Goal: Task Accomplishment & Management: Use online tool/utility

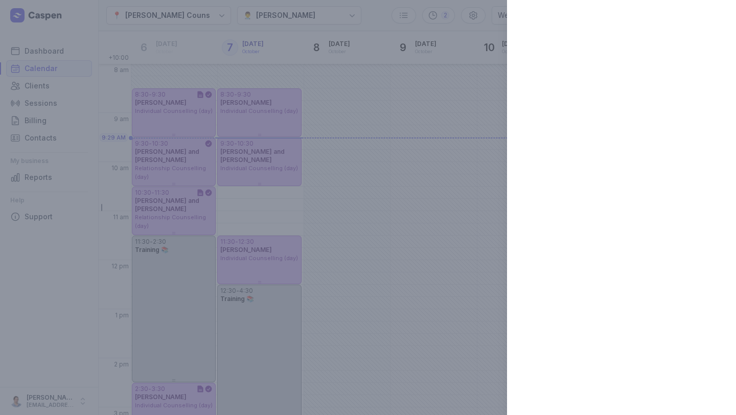
select select "week"
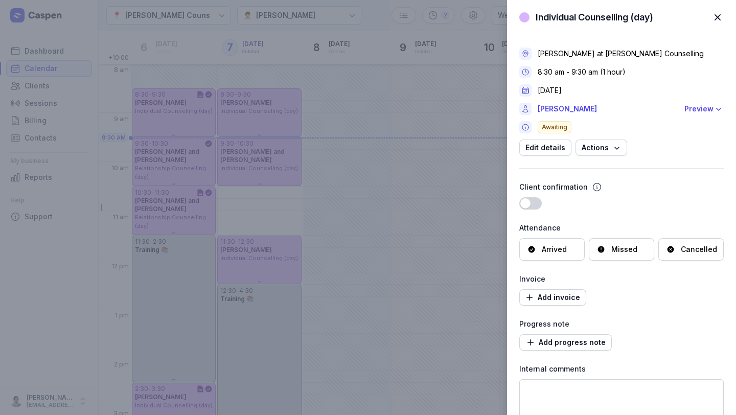
scroll to position [75, 0]
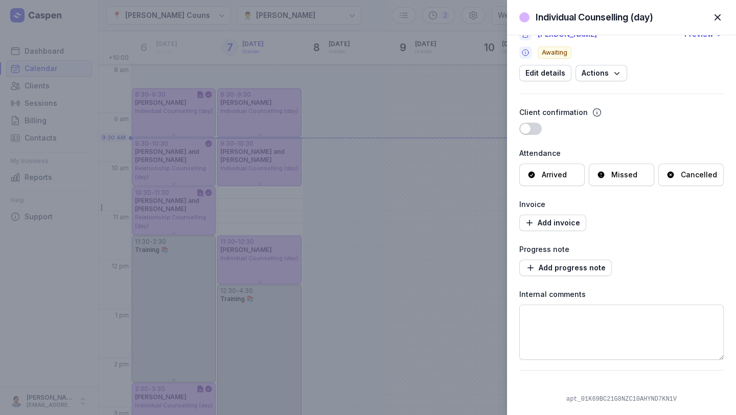
click at [555, 179] on div "Arrived" at bounding box center [554, 175] width 25 height 10
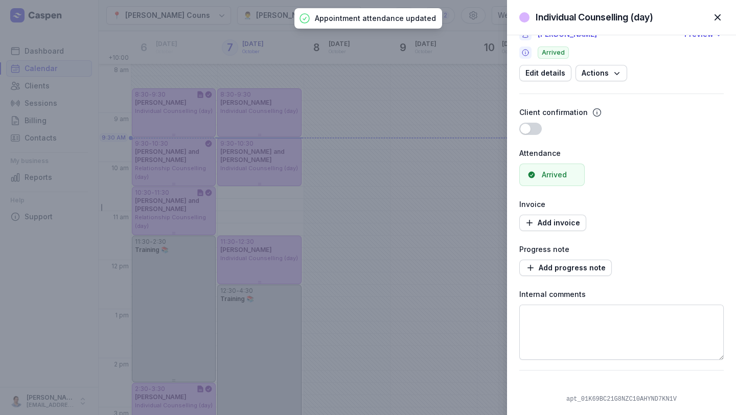
scroll to position [67, 0]
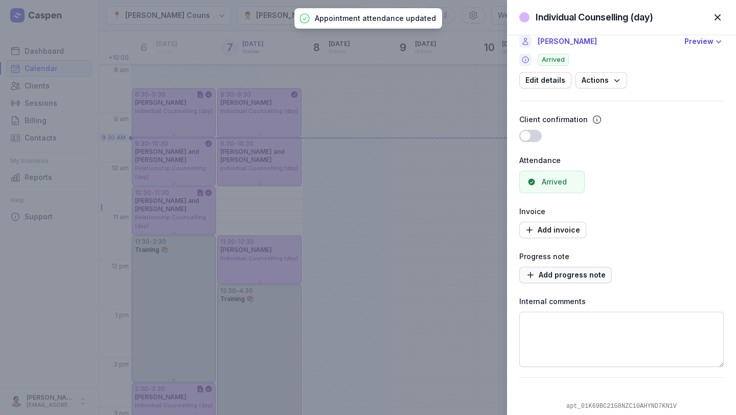
click at [556, 270] on span "Add progress note" at bounding box center [565, 275] width 80 height 12
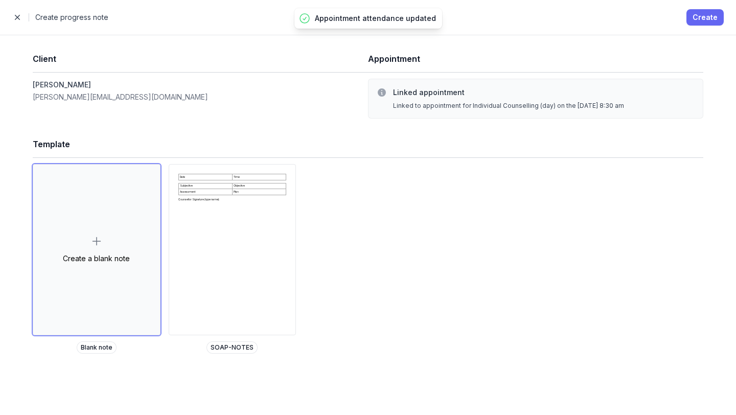
click at [705, 18] on span "Create" at bounding box center [704, 17] width 25 height 12
select select
select select "***"
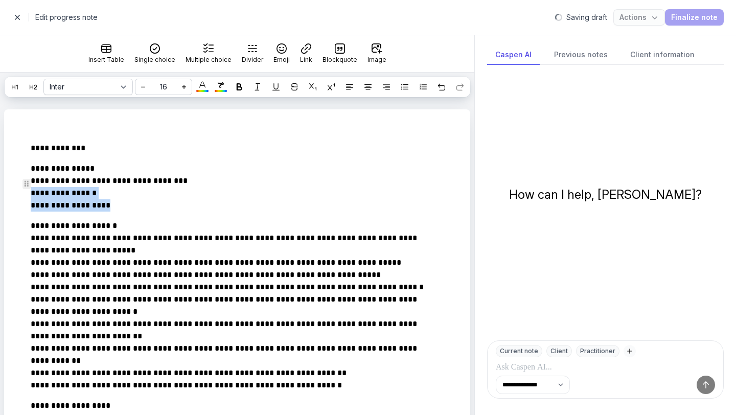
drag, startPoint x: 123, startPoint y: 220, endPoint x: 26, endPoint y: 210, distance: 98.1
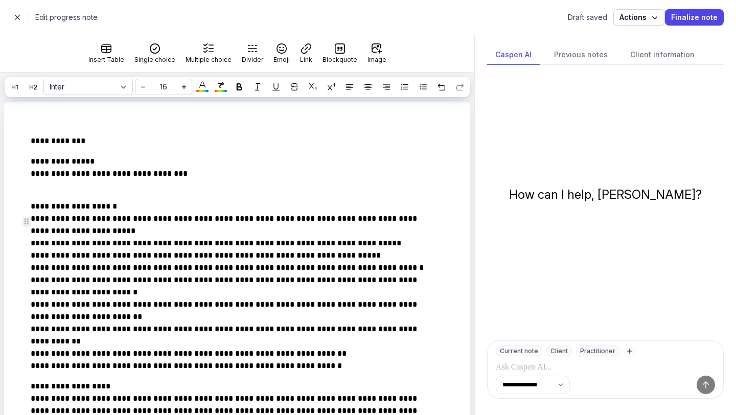
scroll to position [8, 0]
click at [20, 14] on span "button" at bounding box center [17, 17] width 20 height 20
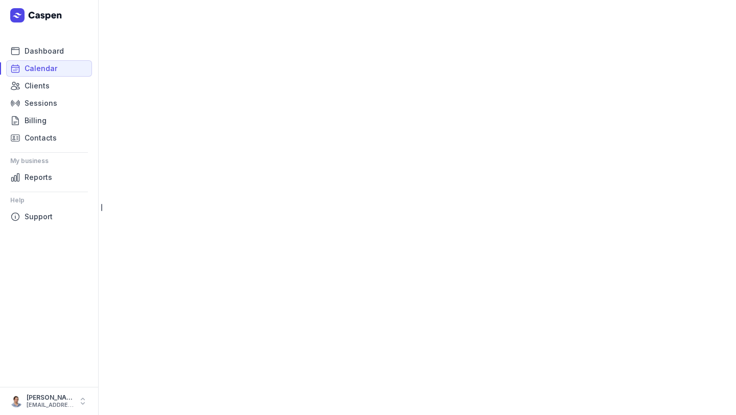
select select "week"
